Goal: Find specific page/section: Find specific page/section

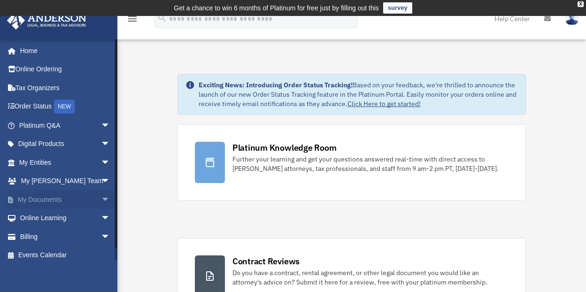
click at [101, 197] on span "arrow_drop_down" at bounding box center [110, 199] width 19 height 19
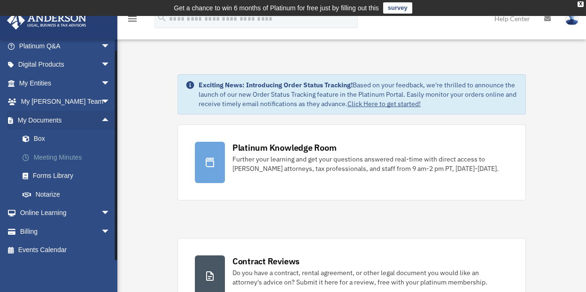
scroll to position [80, 0]
click at [39, 139] on link "Box" at bounding box center [68, 138] width 111 height 19
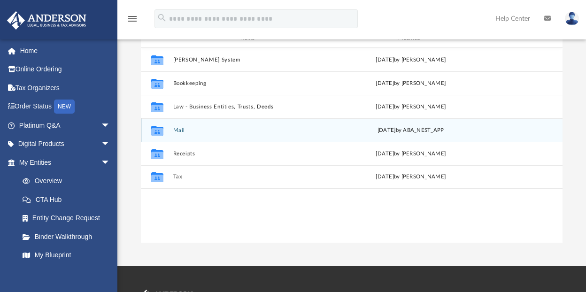
scroll to position [141, 0]
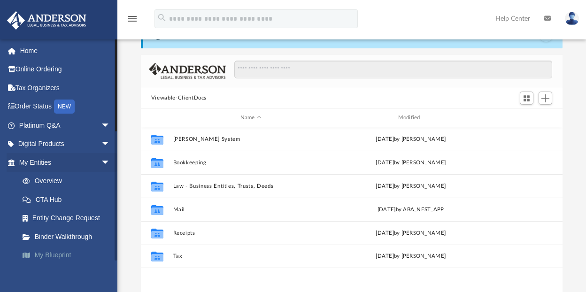
click at [61, 256] on link "My Blueprint" at bounding box center [68, 255] width 111 height 19
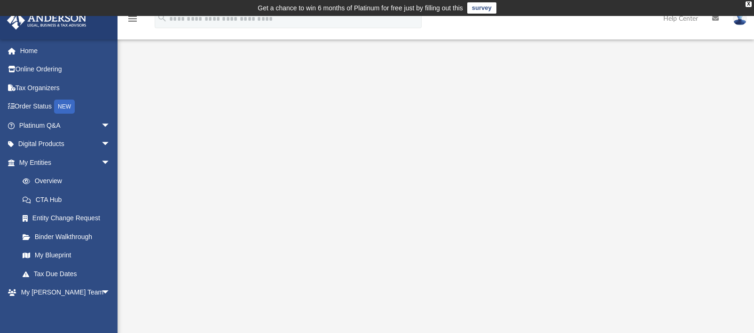
scroll to position [47, 0]
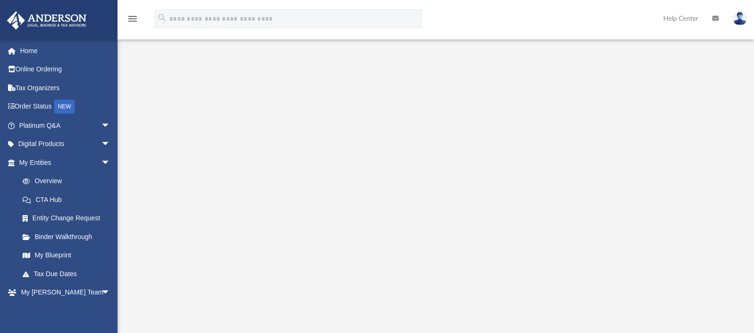
click at [586, 242] on div at bounding box center [435, 217] width 573 height 376
